Goal: Information Seeking & Learning: Check status

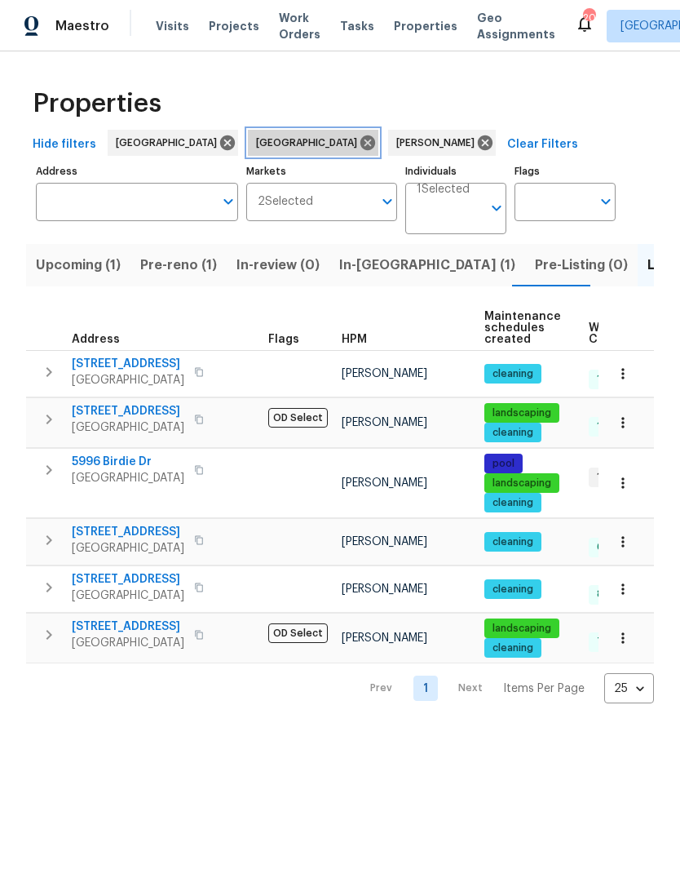
click at [360, 148] on icon at bounding box center [367, 142] width 15 height 15
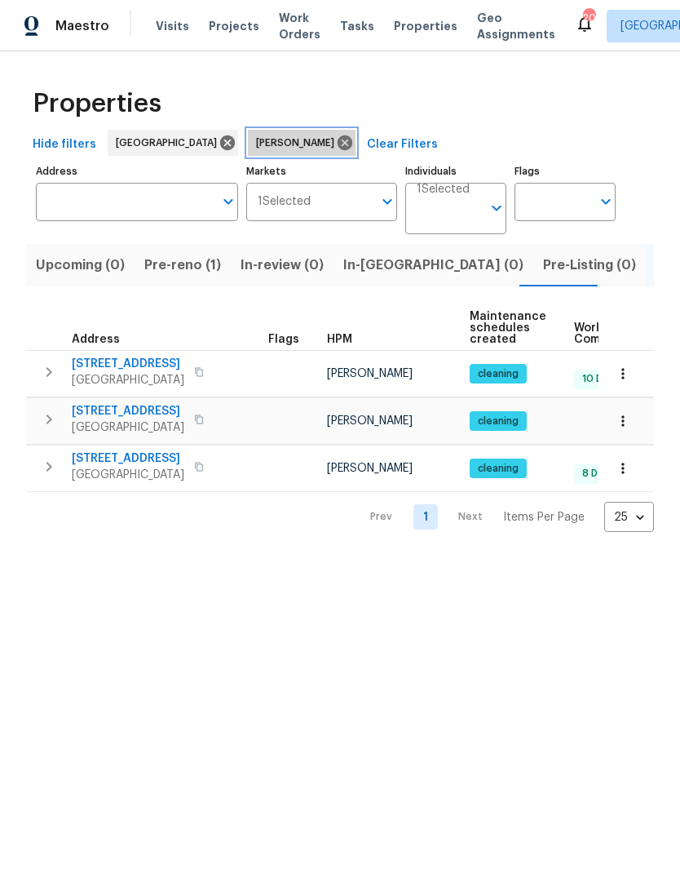
click at [338, 143] on icon at bounding box center [345, 142] width 15 height 15
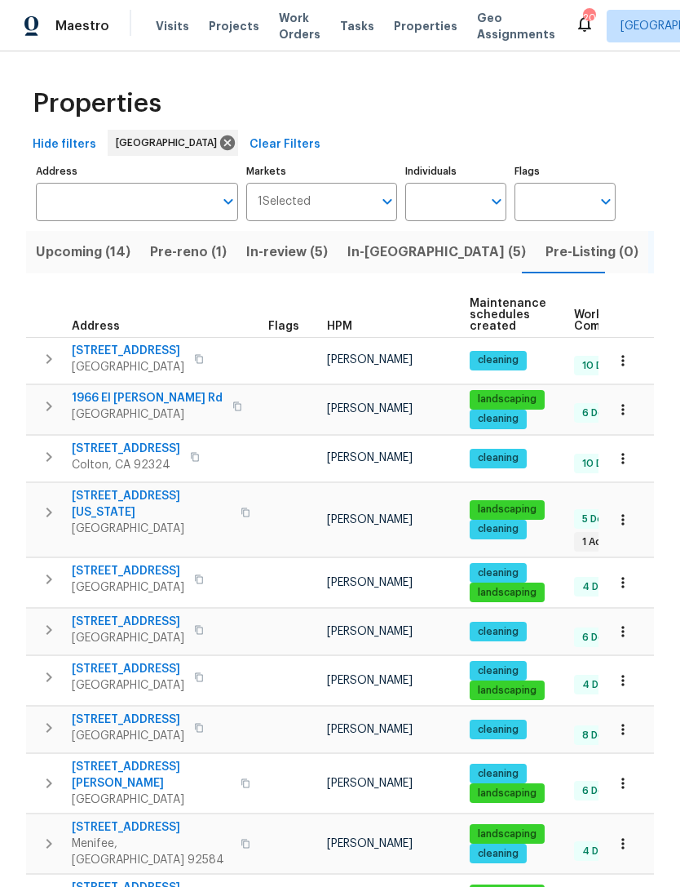
click at [453, 200] on input "Individuals" at bounding box center [443, 202] width 77 height 38
type input "Joshua peterson"
click at [467, 252] on li "[PERSON_NAME]" at bounding box center [455, 254] width 75 height 34
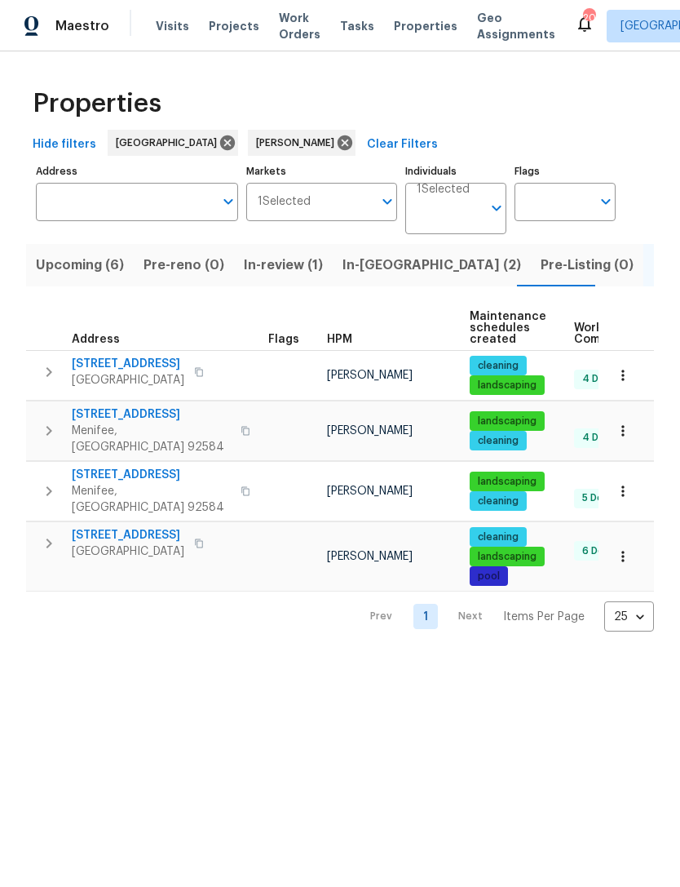
click at [73, 266] on span "Upcoming (6)" at bounding box center [80, 265] width 88 height 23
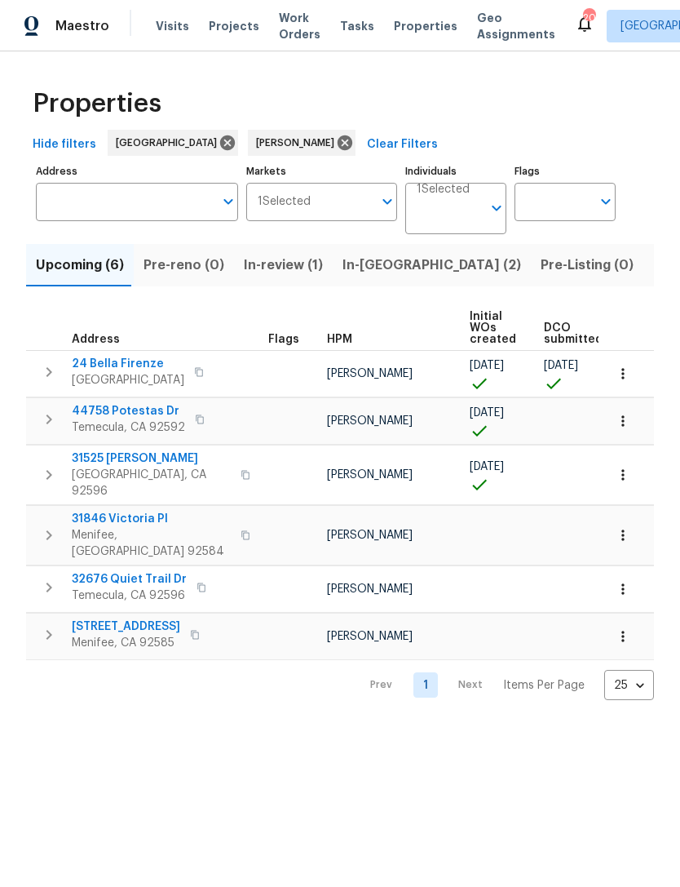
click at [126, 571] on span "32676 Quiet Trail Dr" at bounding box center [129, 579] width 115 height 16
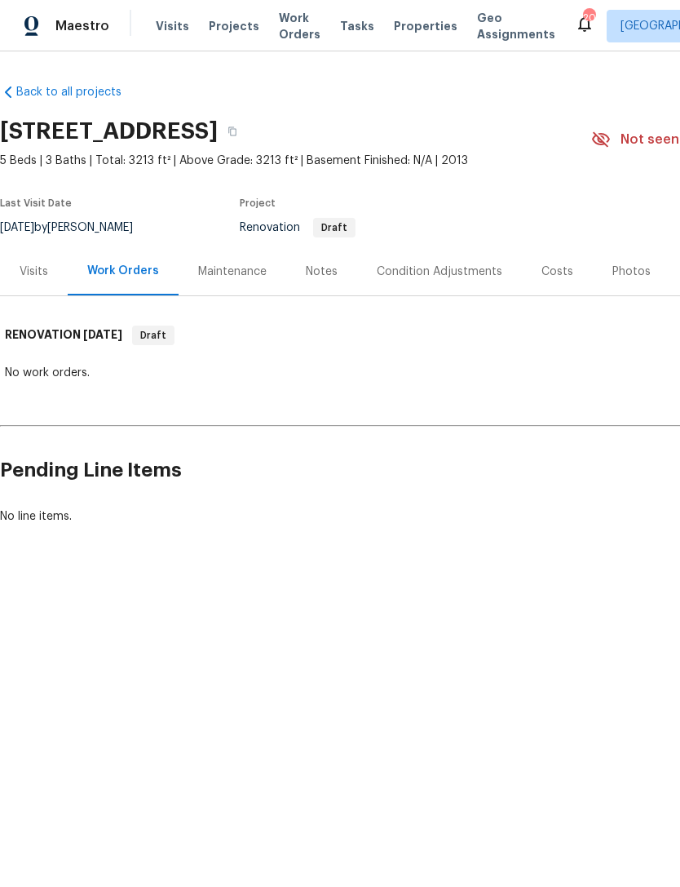
click at [322, 266] on div "Notes" at bounding box center [322, 271] width 32 height 16
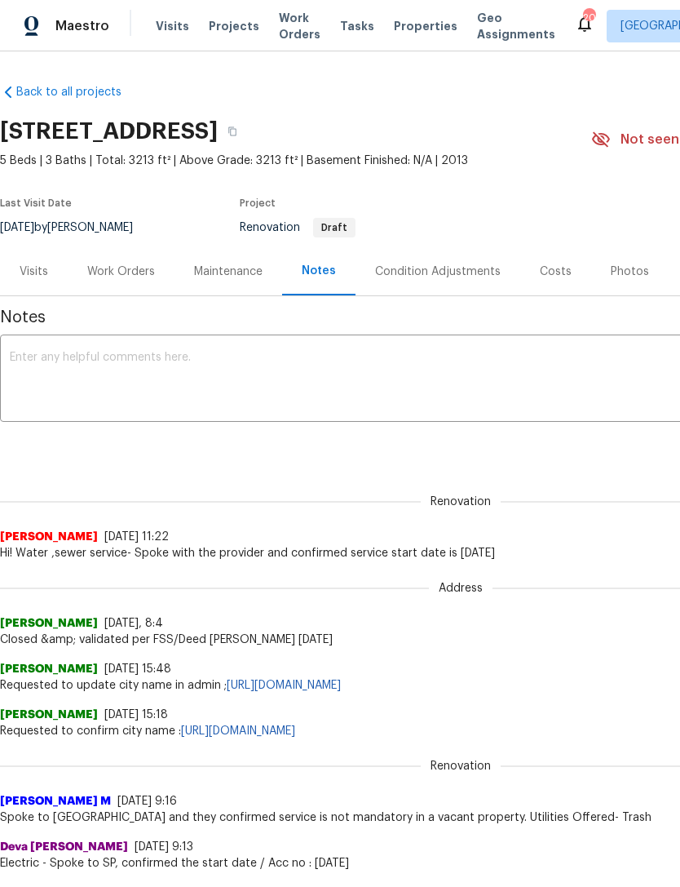
click at [549, 267] on div "Costs" at bounding box center [556, 271] width 32 height 16
